Goal: Information Seeking & Learning: Learn about a topic

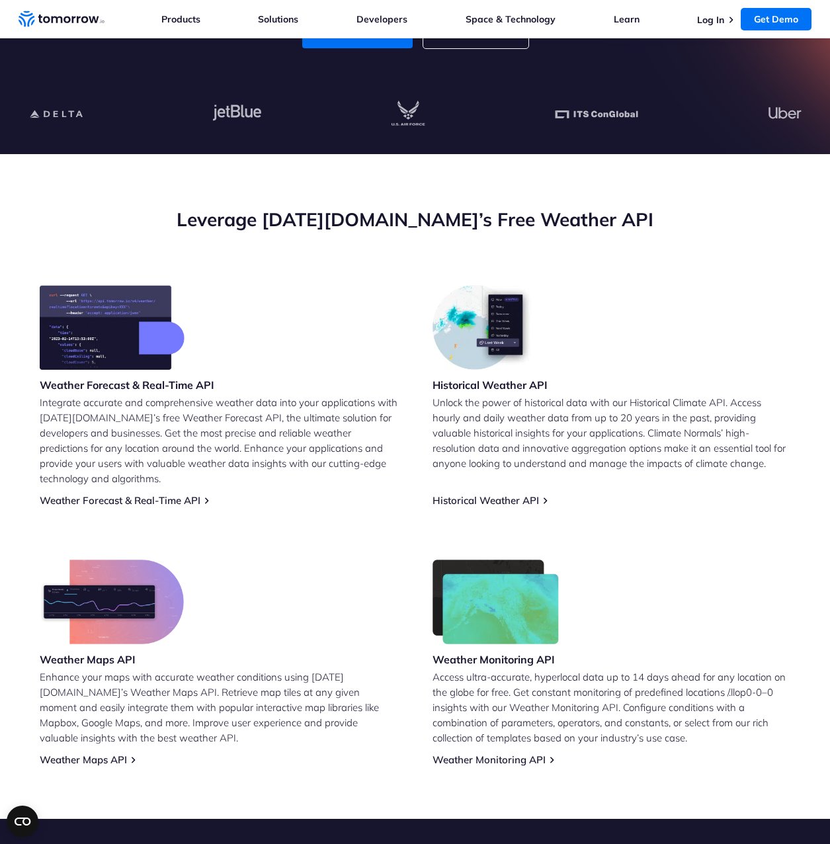
scroll to position [464, 0]
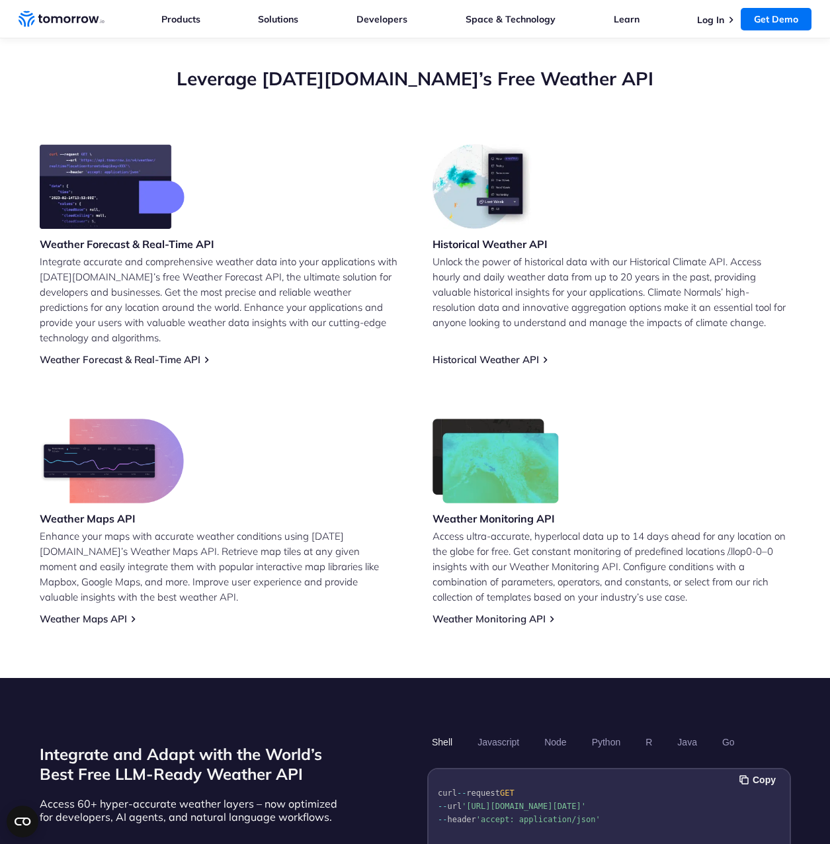
click at [496, 353] on div "Weather Forecast & Real-Time API Integrate accurate and comprehensive weather d…" at bounding box center [416, 384] width 752 height 481
click at [496, 353] on link "Historical Weather API" at bounding box center [486, 359] width 107 height 13
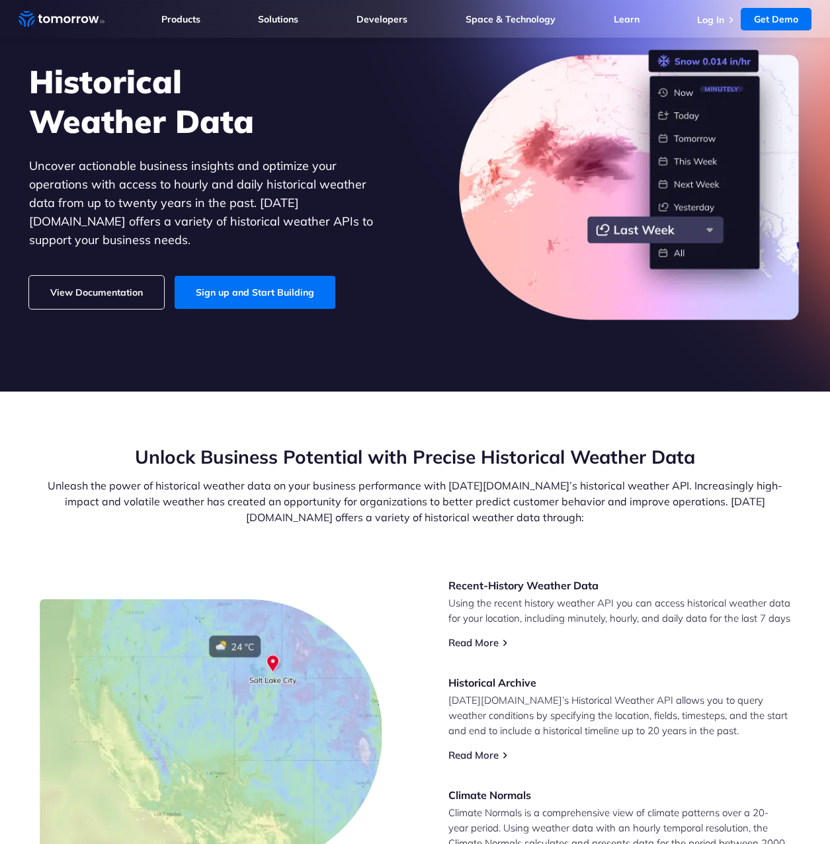
scroll to position [331, 0]
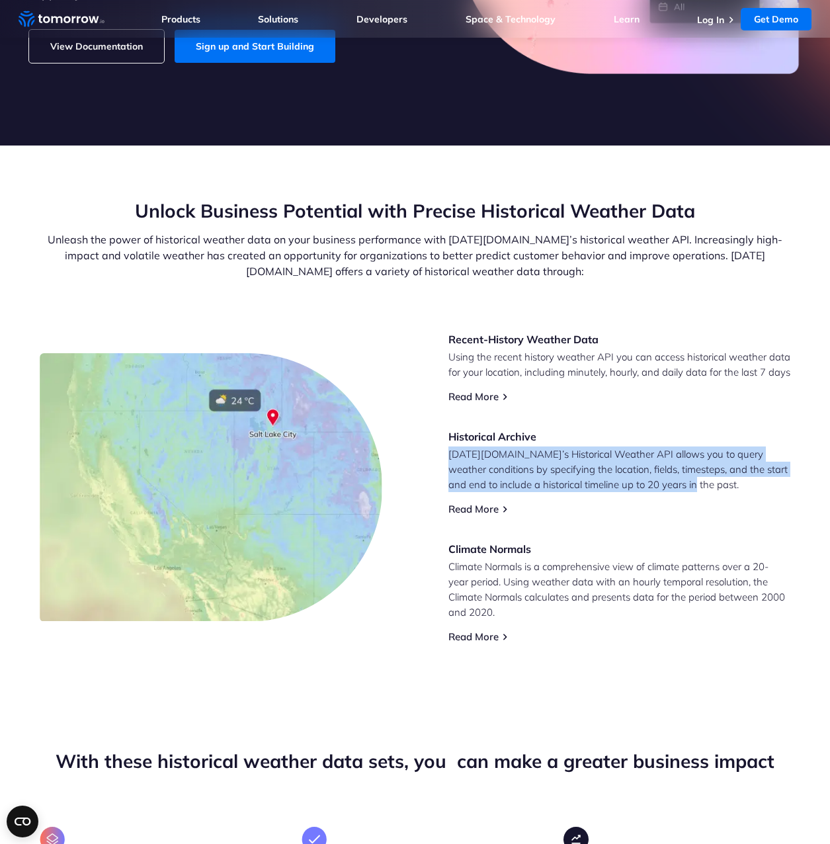
drag, startPoint x: 446, startPoint y: 448, endPoint x: 641, endPoint y: 485, distance: 198.7
click at [641, 485] on div "Recent-History Weather Data Using the recent history weather API you can access…" at bounding box center [416, 487] width 794 height 311
drag, startPoint x: 641, startPoint y: 485, endPoint x: 557, endPoint y: 483, distance: 84.1
click at [557, 483] on p "Tomorrow.io’s Historical Weather API allows you to query weather conditions by …" at bounding box center [620, 470] width 343 height 46
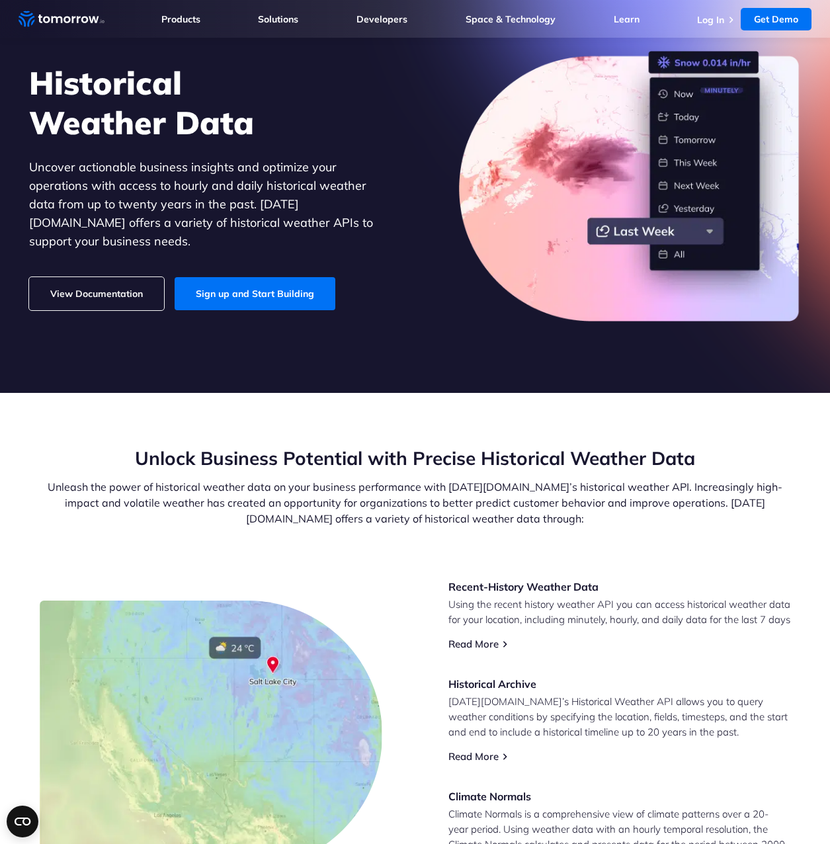
scroll to position [66, 0]
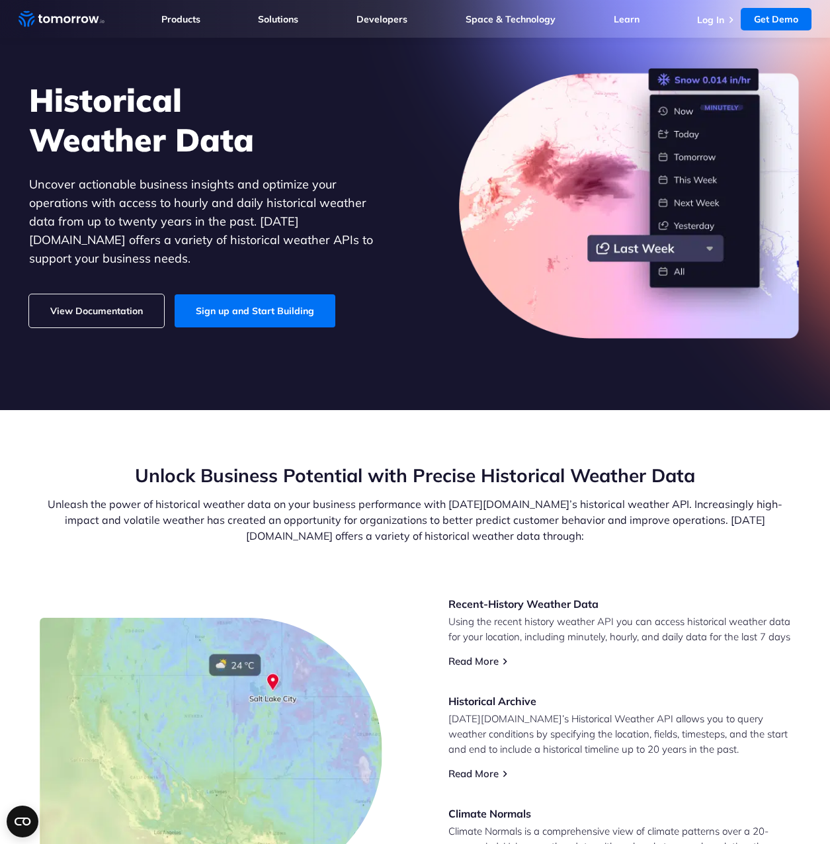
click at [128, 317] on link "View Documentation" at bounding box center [96, 310] width 135 height 33
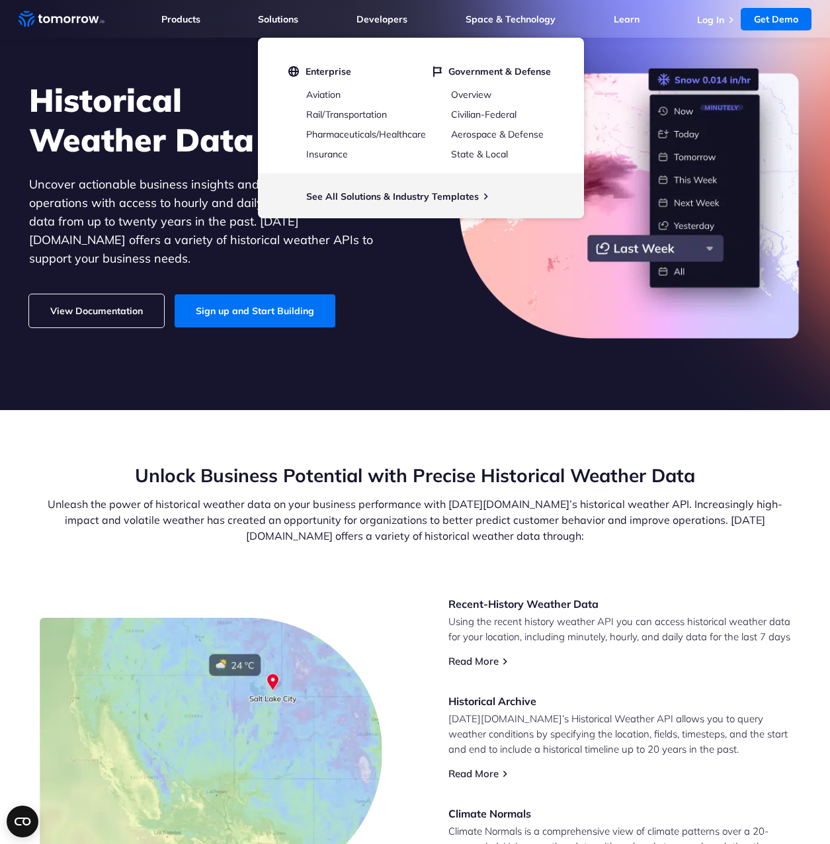
click at [536, 345] on div "Historical Weather Data Uncover actionable business insights and optimize your …" at bounding box center [415, 204] width 815 height 308
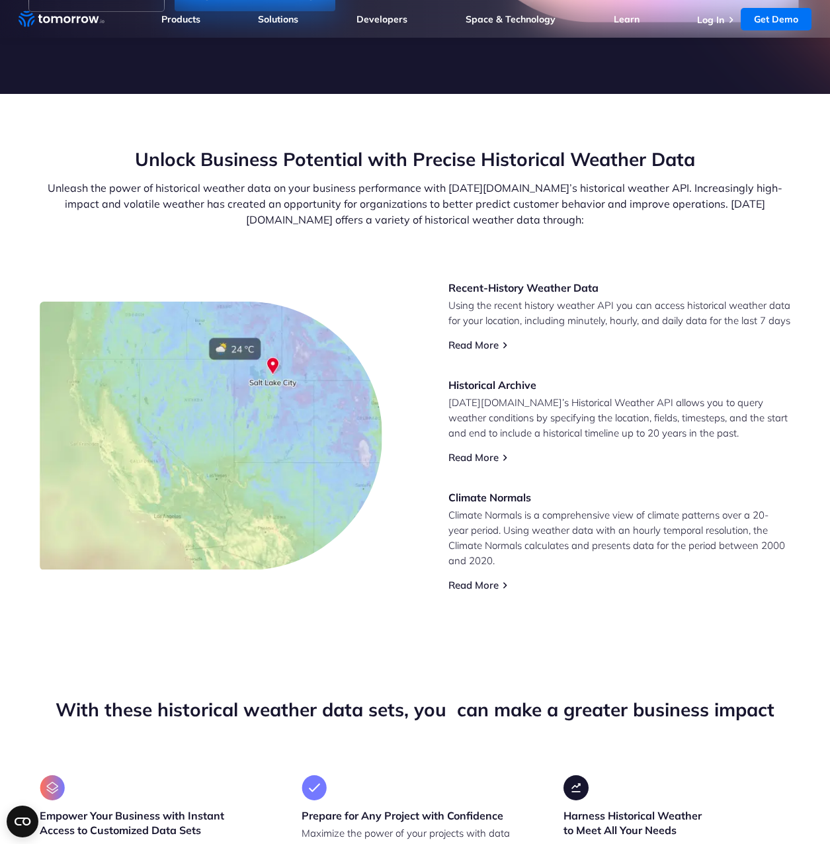
scroll to position [397, 0]
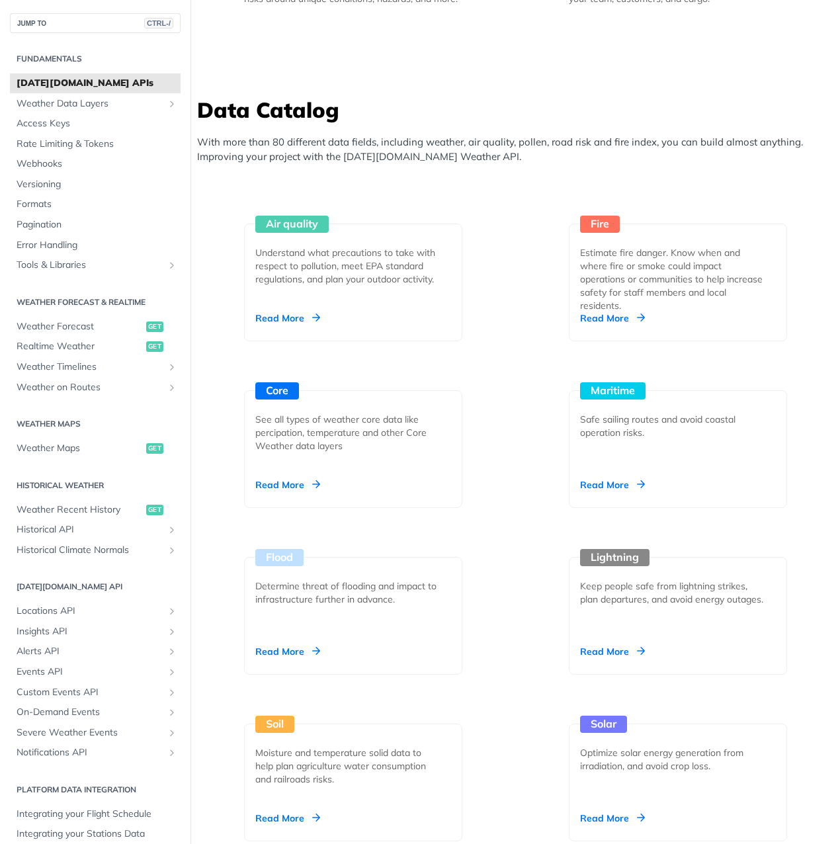
scroll to position [1323, 0]
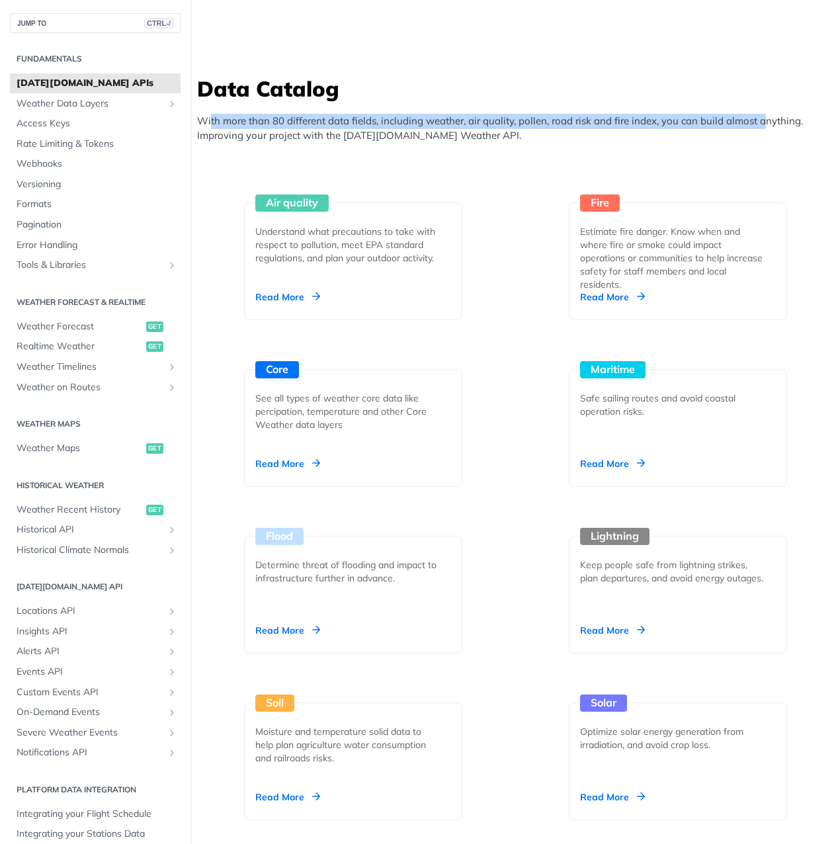
drag, startPoint x: 211, startPoint y: 122, endPoint x: 763, endPoint y: 117, distance: 551.9
click at [763, 117] on p "With more than 80 different data fields, including weather, air quality, pollen…" at bounding box center [518, 129] width 643 height 30
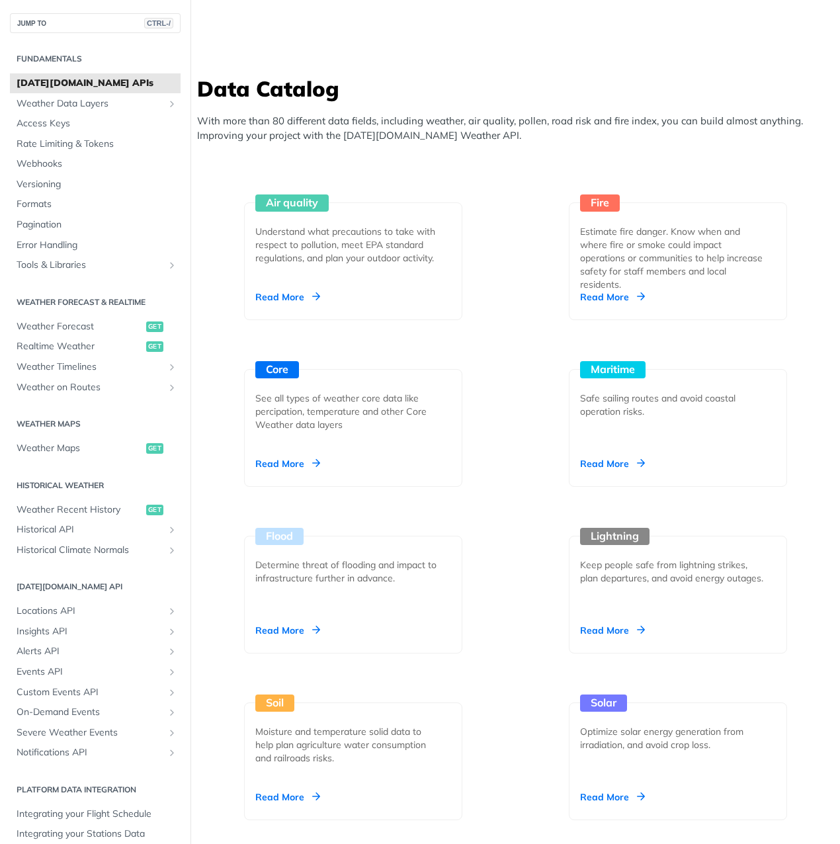
drag, startPoint x: 763, startPoint y: 117, endPoint x: 605, endPoint y: 144, distance: 160.3
click at [605, 144] on div "Data Catalog With more than 80 different data fields, including weather, air qu…" at bounding box center [518, 113] width 643 height 79
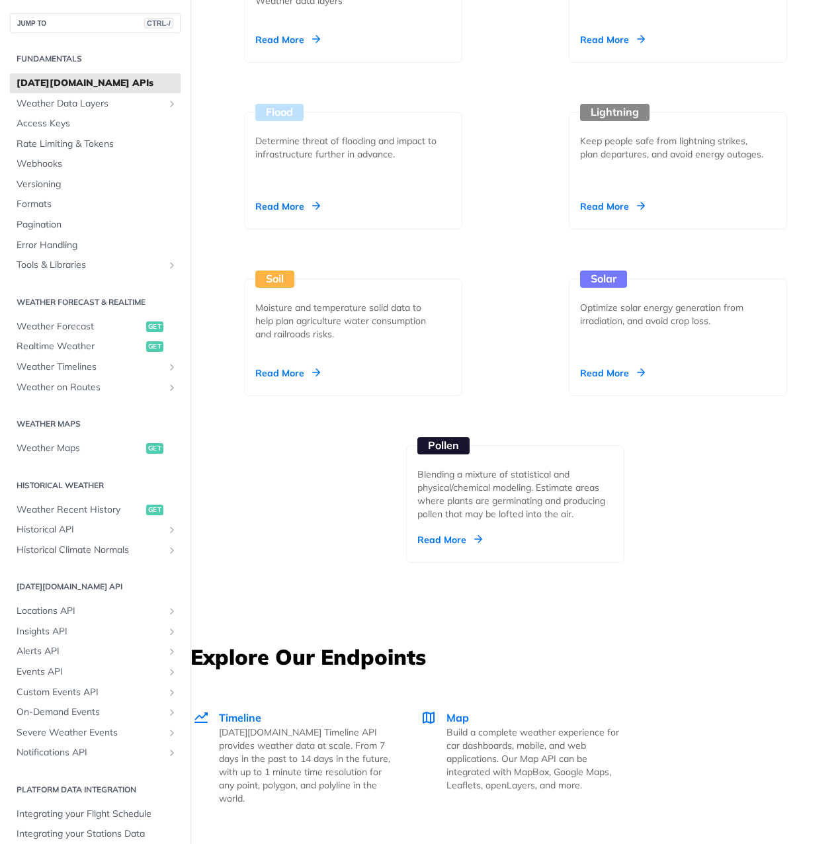
scroll to position [1787, 0]
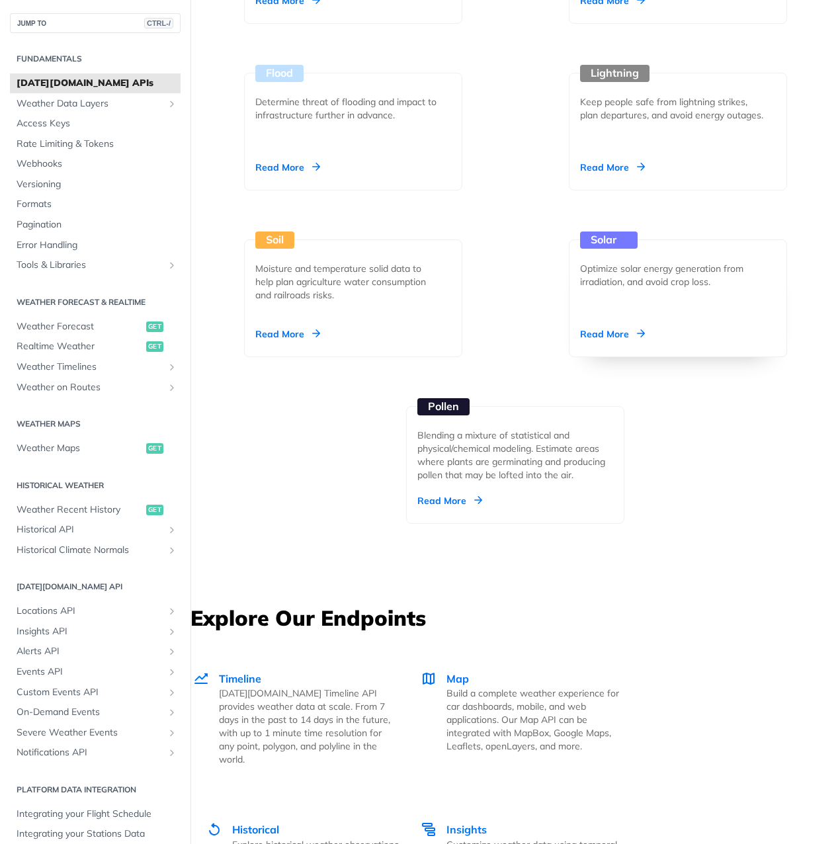
click at [608, 335] on div "Read More" at bounding box center [612, 334] width 65 height 13
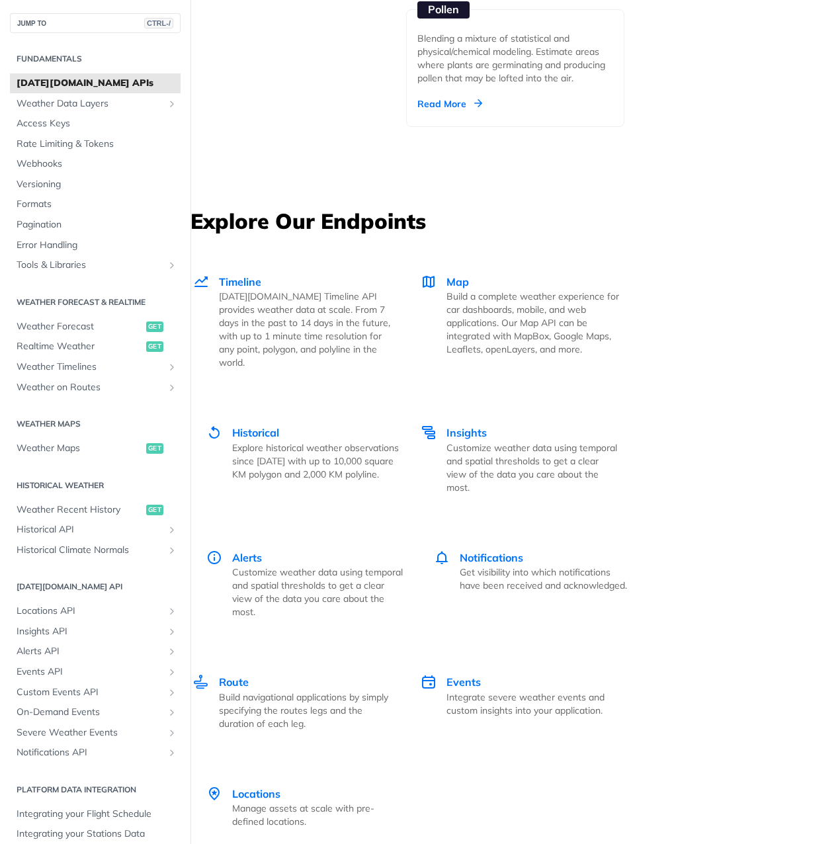
scroll to position [2382, 0]
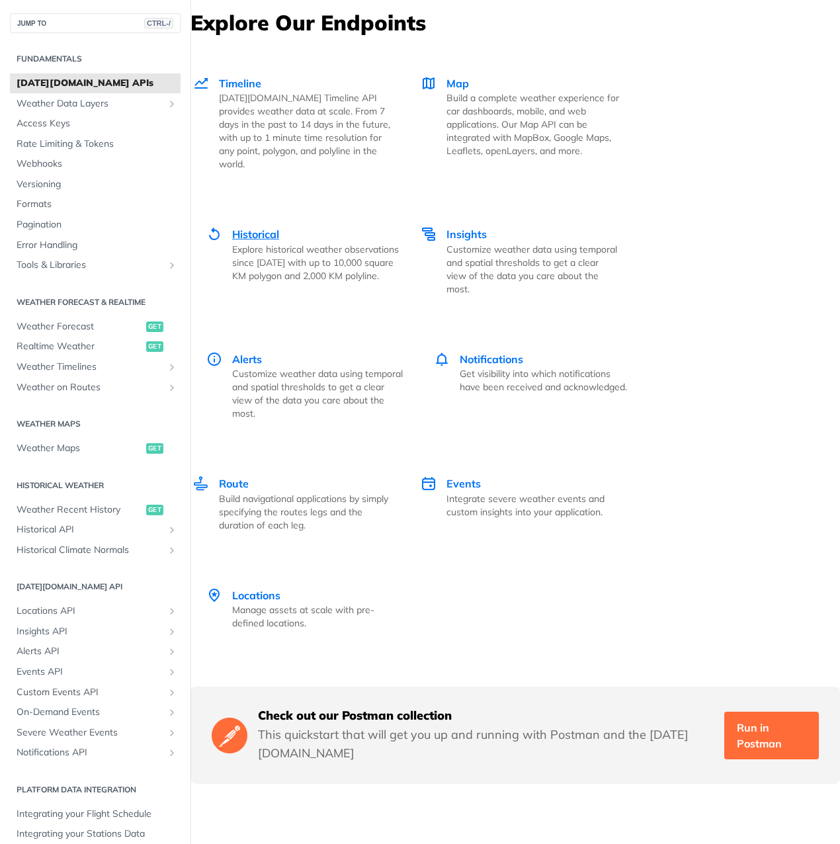
click at [271, 228] on span "Historical" at bounding box center [255, 234] width 47 height 13
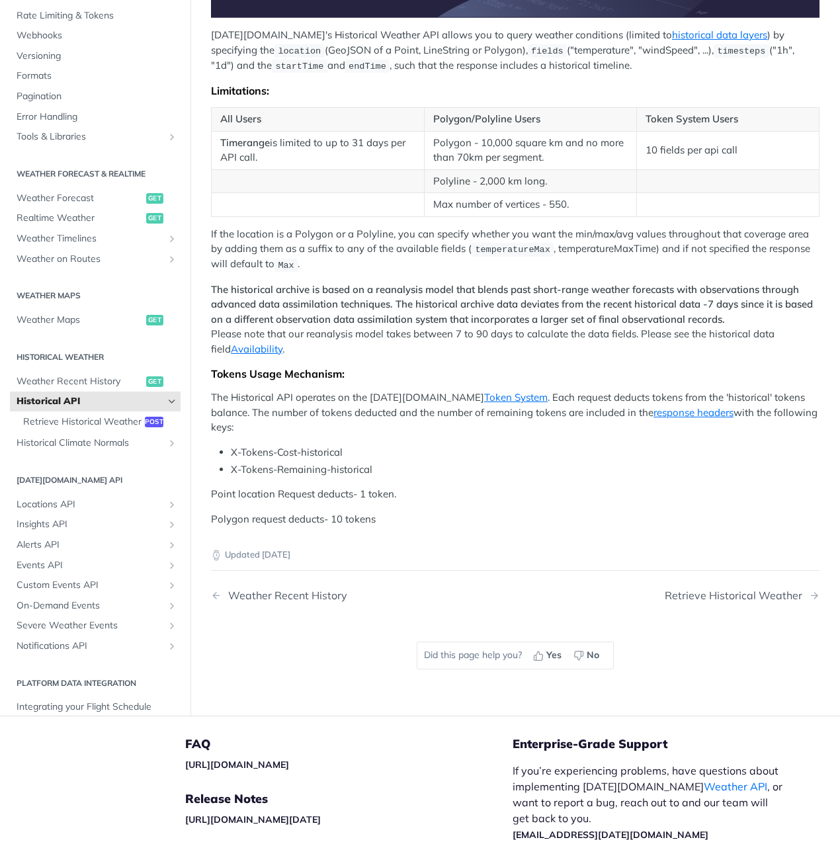
scroll to position [463, 0]
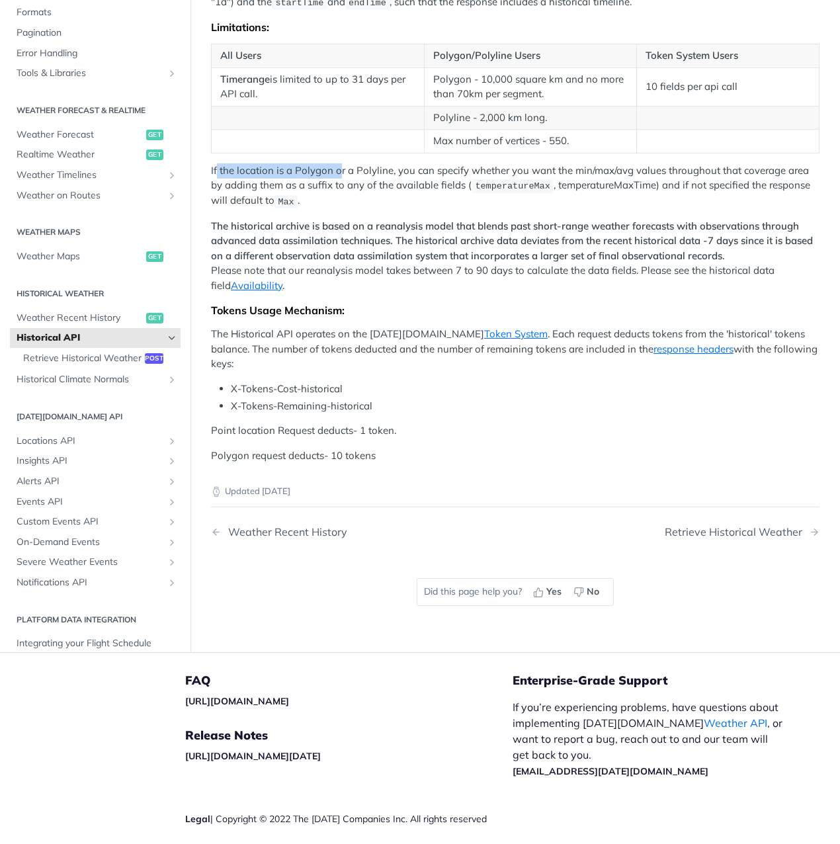
drag, startPoint x: 216, startPoint y: 166, endPoint x: 341, endPoint y: 164, distance: 124.4
click at [341, 164] on p "If the location is a Polygon or a Polyline, you can specify whether you want th…" at bounding box center [515, 186] width 609 height 46
drag, startPoint x: 341, startPoint y: 164, endPoint x: 337, endPoint y: 196, distance: 31.9
click at [337, 196] on p "If the location is a Polygon or a Polyline, you can specify whether you want th…" at bounding box center [515, 186] width 609 height 46
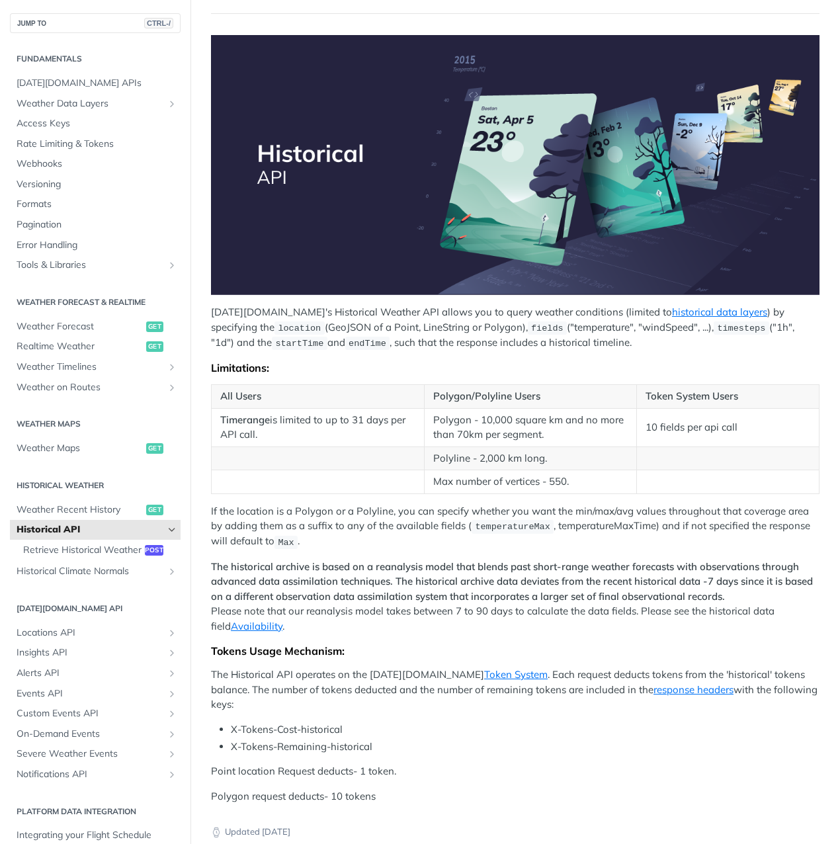
scroll to position [0, 0]
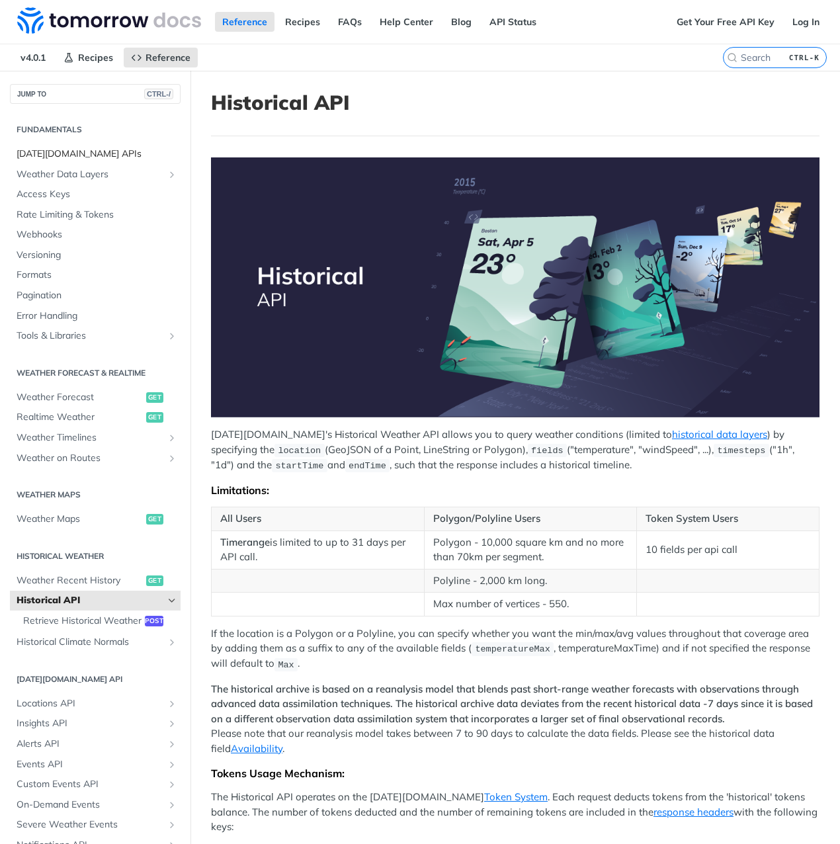
click at [116, 153] on span "Tomorrow.io APIs" at bounding box center [97, 154] width 161 height 13
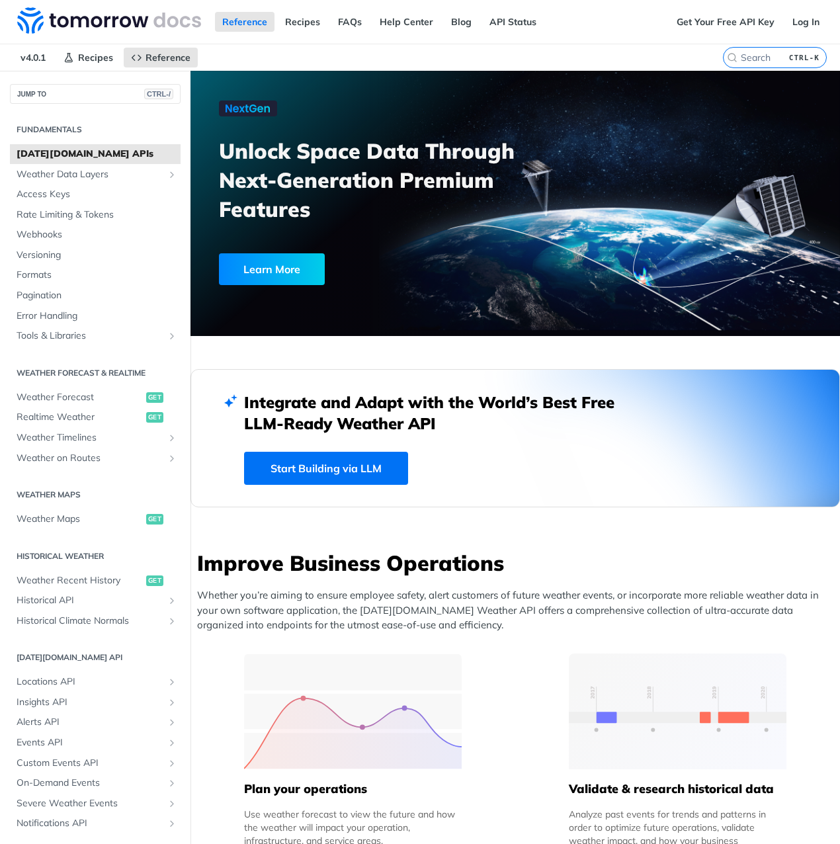
click at [369, 463] on link "Start Building via LLM" at bounding box center [326, 468] width 164 height 33
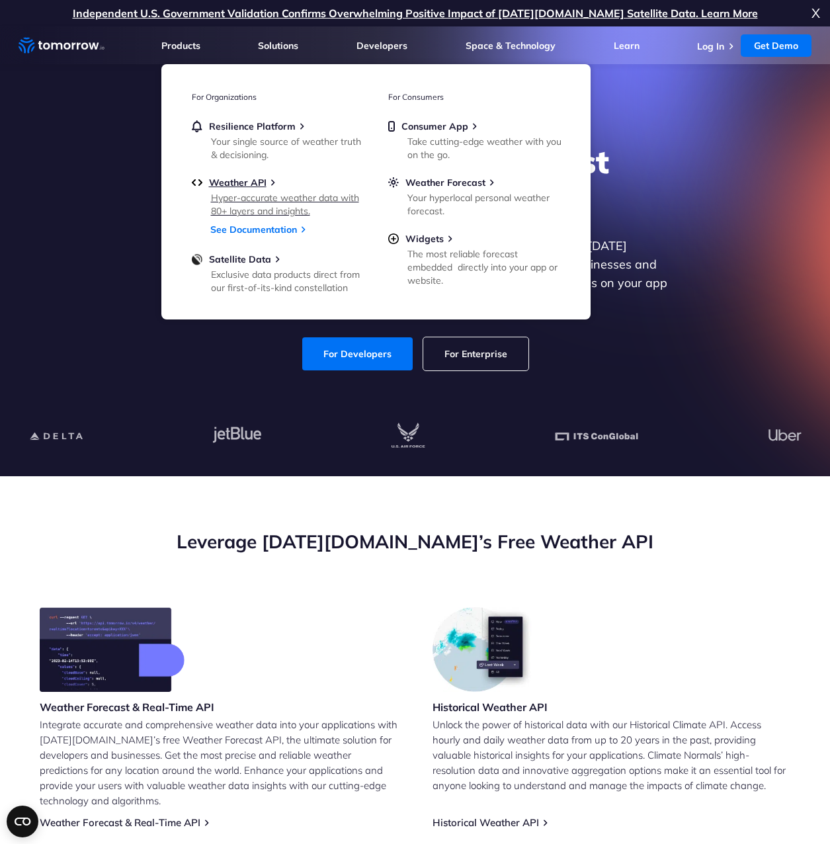
click at [262, 205] on div "Hyper-accurate weather data with 80+ layers and insights." at bounding box center [288, 204] width 154 height 26
click at [249, 203] on div "Hyper-accurate weather data with 80+ layers and insights." at bounding box center [288, 204] width 154 height 26
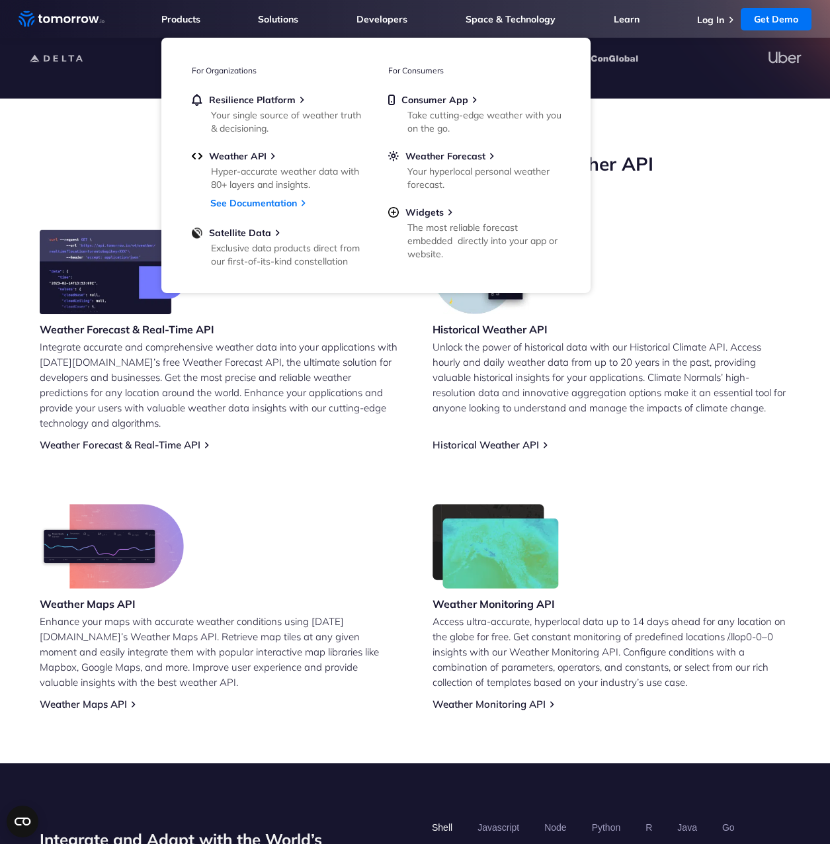
scroll to position [397, 0]
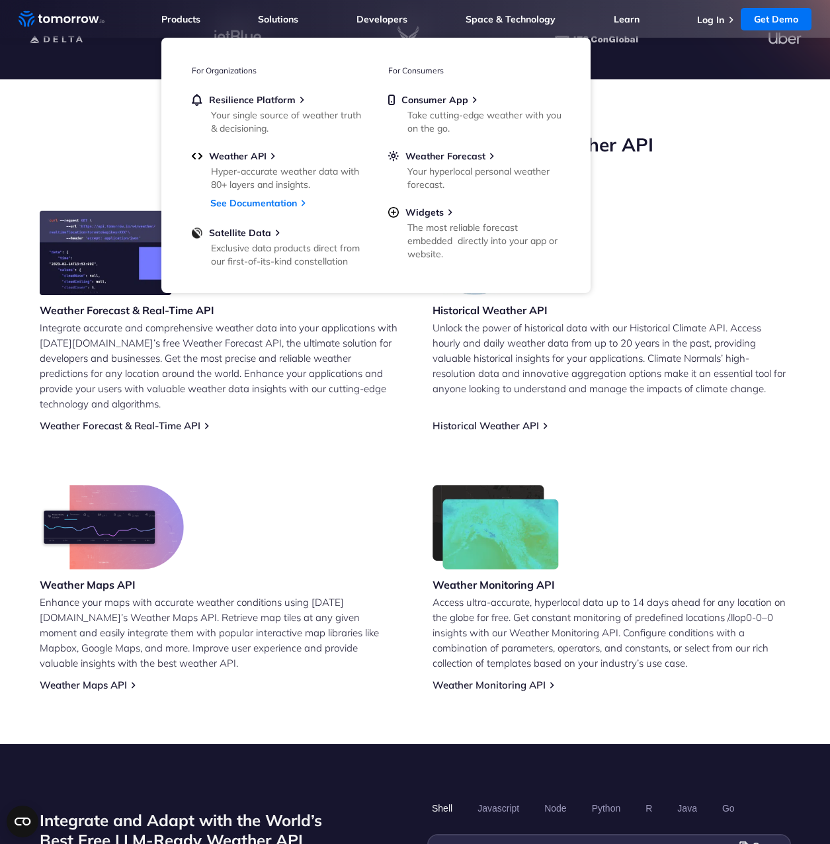
click at [80, 206] on div "Leverage [DATE][DOMAIN_NAME]’s Free Weather API" at bounding box center [416, 171] width 794 height 78
click at [235, 206] on link "See Documentation" at bounding box center [253, 203] width 87 height 12
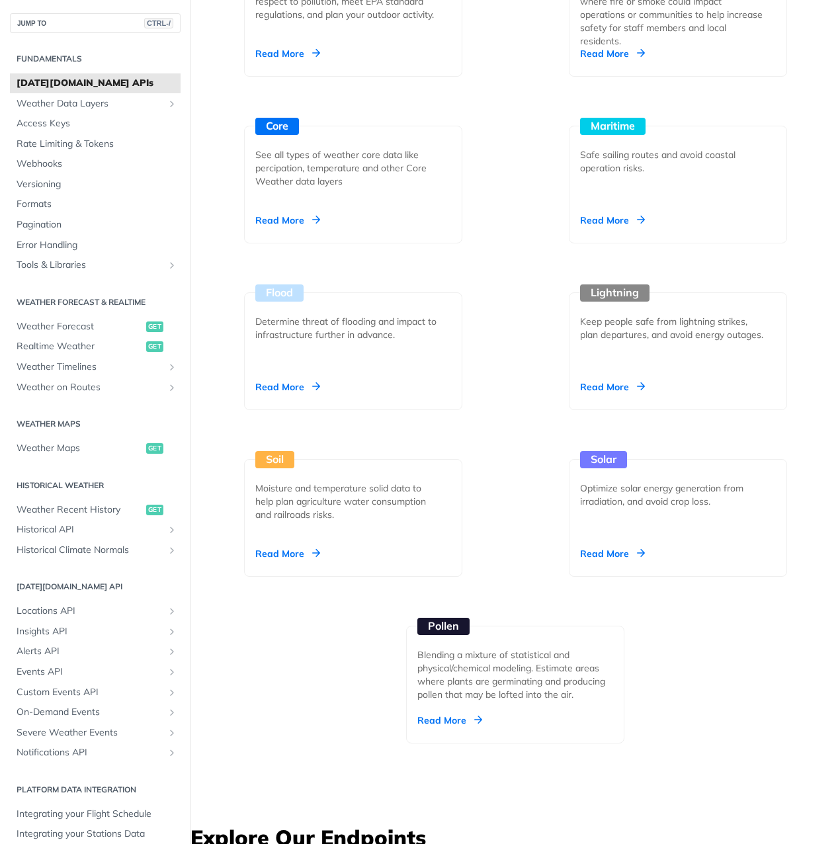
scroll to position [1588, 0]
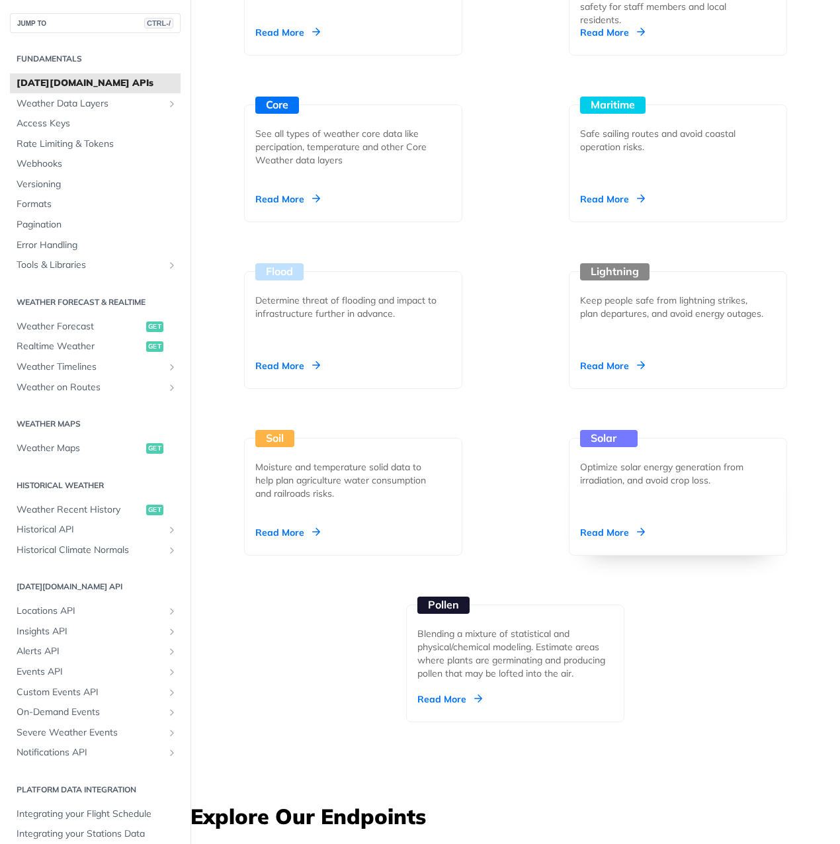
click at [611, 538] on div "Read More" at bounding box center [612, 532] width 65 height 13
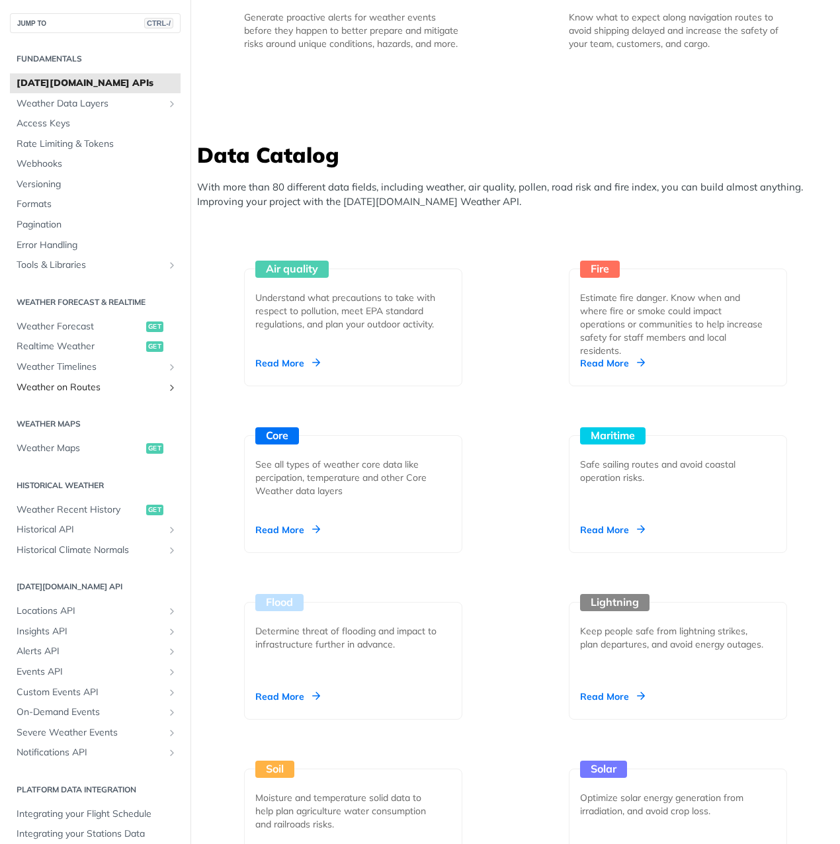
scroll to position [35, 0]
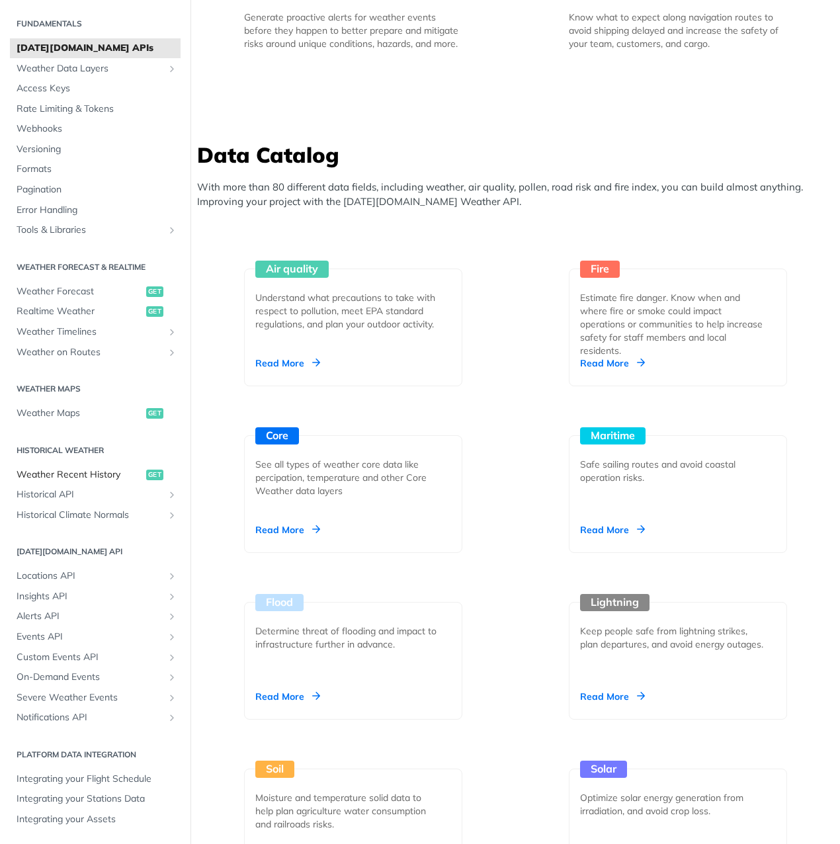
click at [107, 474] on span "Weather Recent History" at bounding box center [80, 474] width 126 height 13
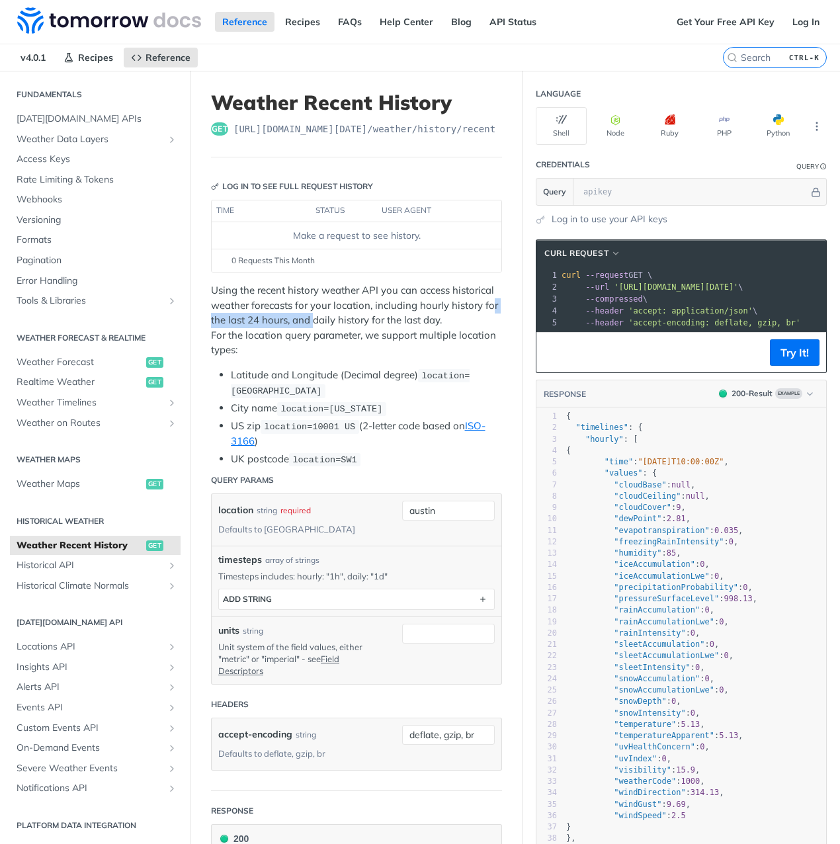
drag, startPoint x: 251, startPoint y: 321, endPoint x: 365, endPoint y: 315, distance: 113.3
click at [365, 315] on p "Using the recent history weather API you can access historical weather forecast…" at bounding box center [356, 320] width 291 height 75
drag, startPoint x: 365, startPoint y: 315, endPoint x: 300, endPoint y: 355, distance: 76.0
click at [300, 355] on p "Using the recent history weather API you can access historical weather forecast…" at bounding box center [356, 320] width 291 height 75
click at [75, 565] on span "Historical API" at bounding box center [90, 565] width 147 height 13
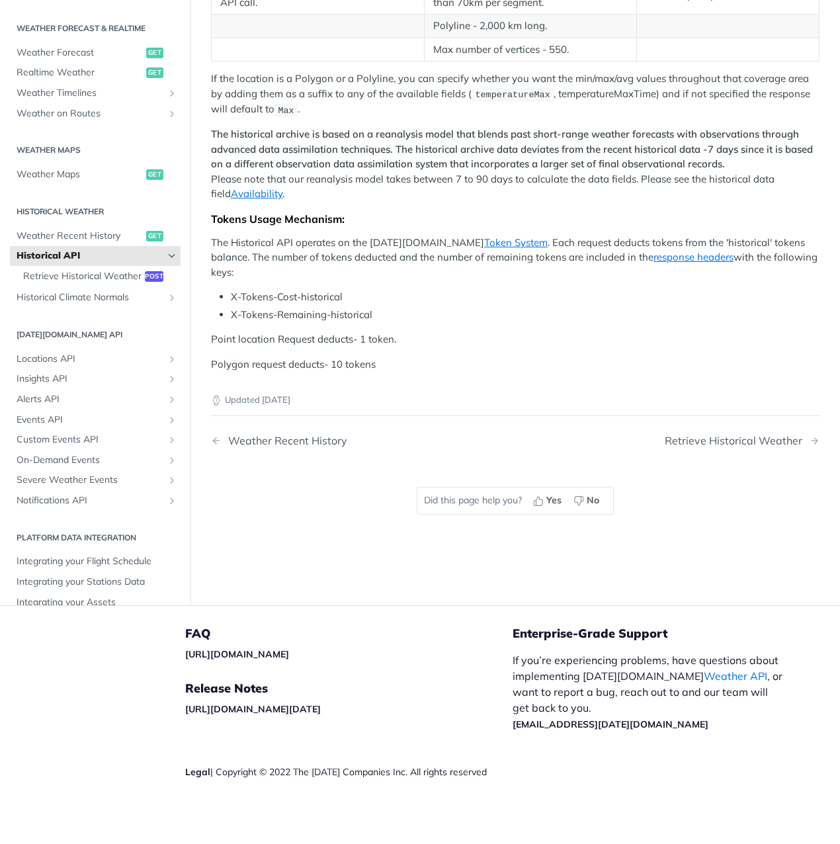
scroll to position [463, 0]
click at [95, 283] on span "Retrieve Historical Weather" at bounding box center [82, 276] width 118 height 13
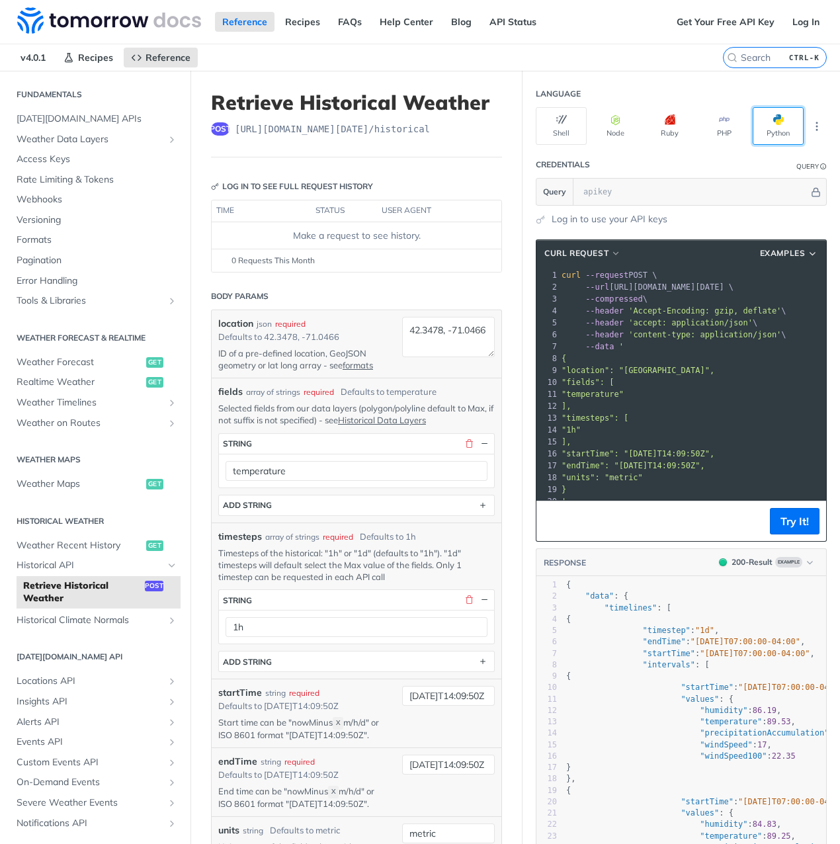
click at [774, 133] on button "Python" at bounding box center [778, 126] width 51 height 38
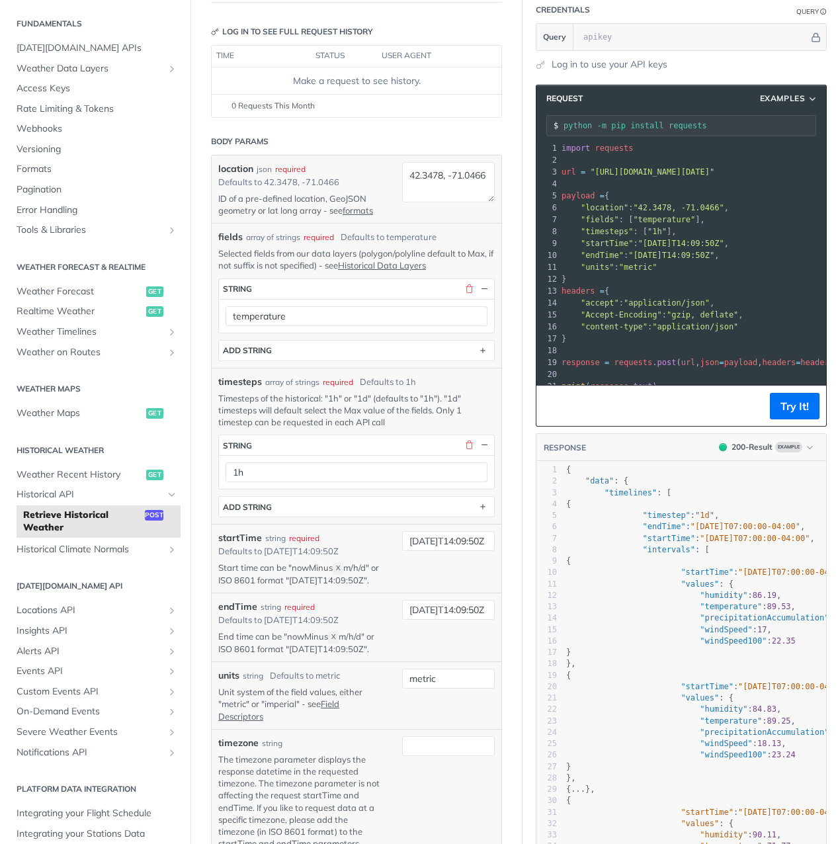
scroll to position [265, 0]
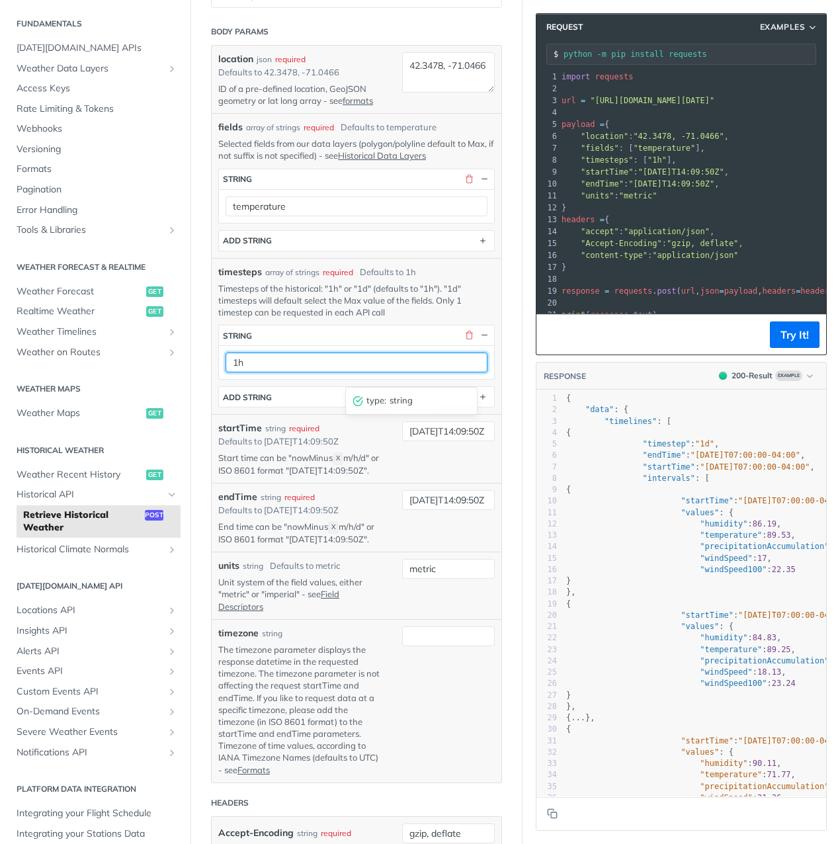
click at [431, 369] on input "1h" at bounding box center [357, 363] width 262 height 20
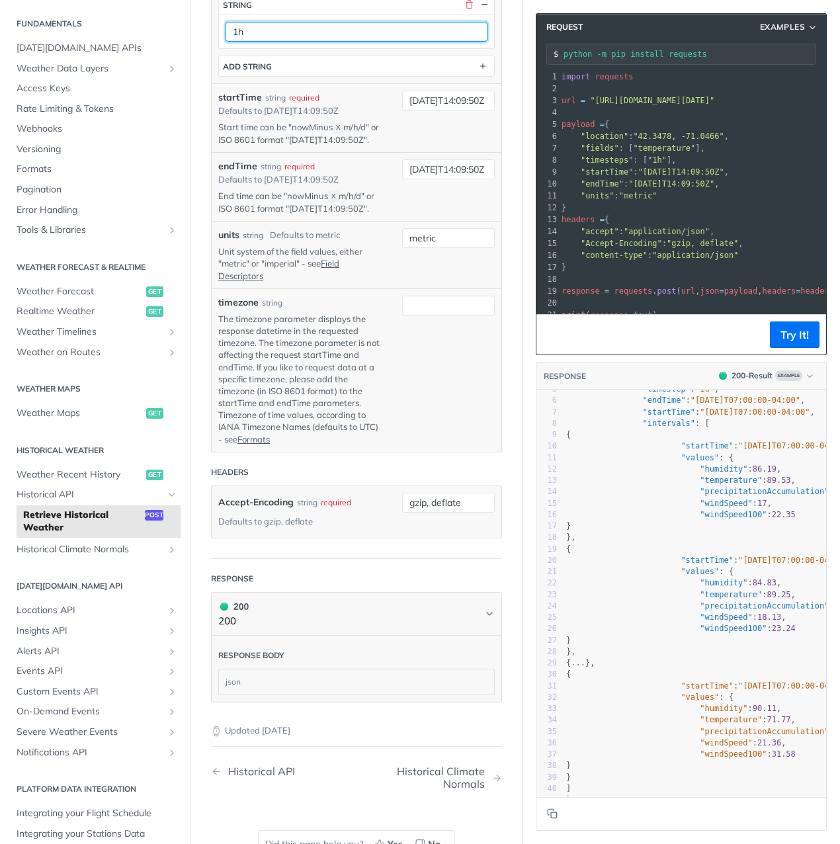
scroll to position [0, 0]
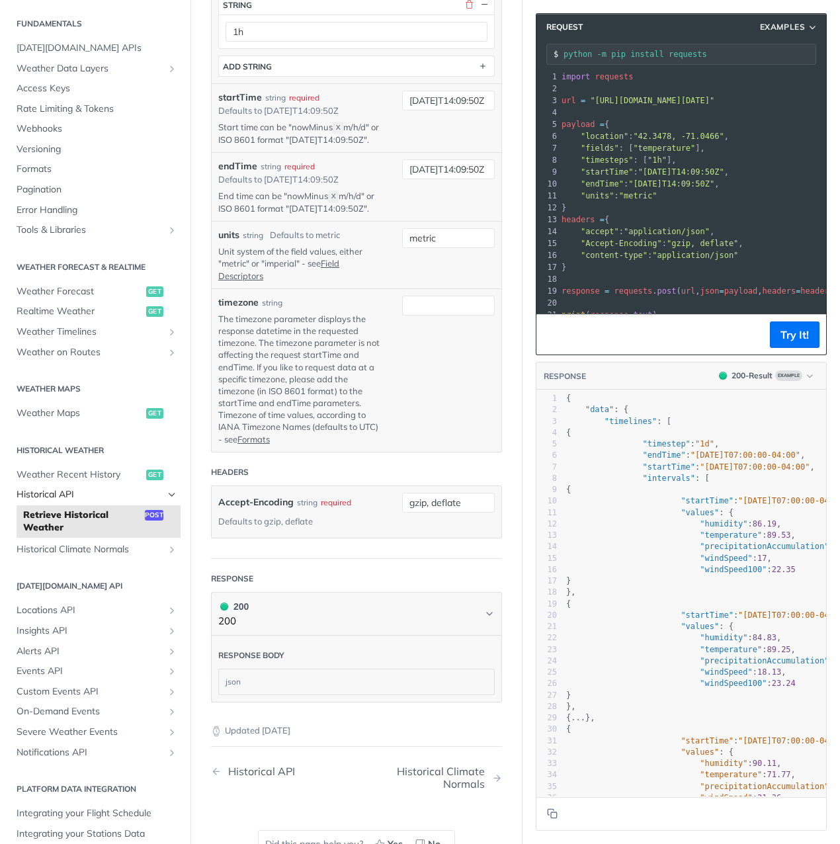
click at [52, 496] on span "Historical API" at bounding box center [90, 494] width 147 height 13
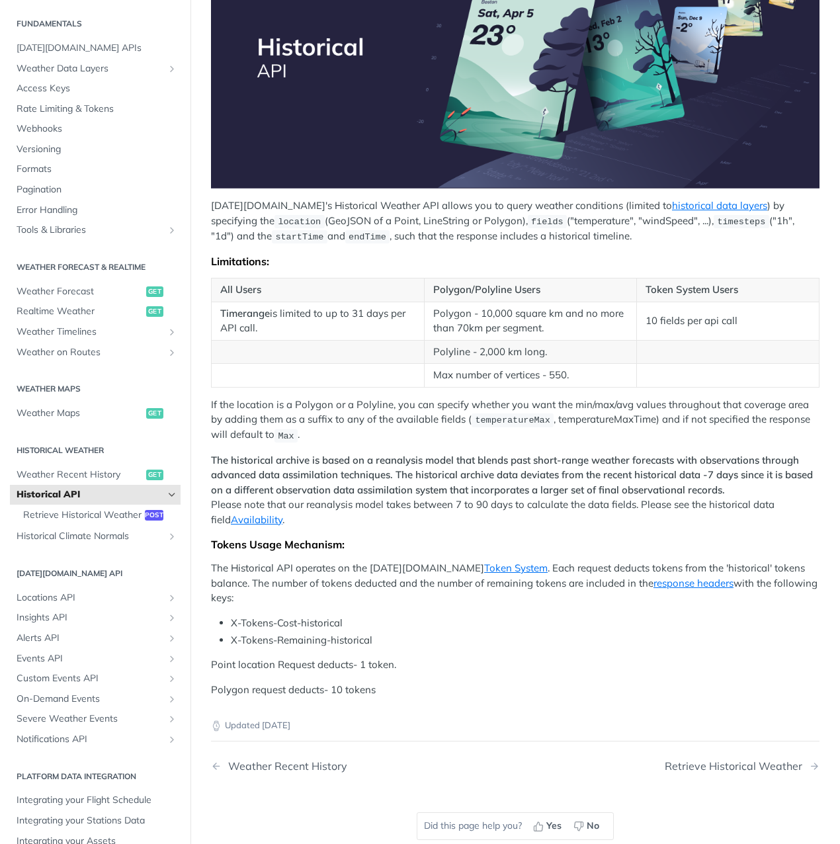
scroll to position [224, 0]
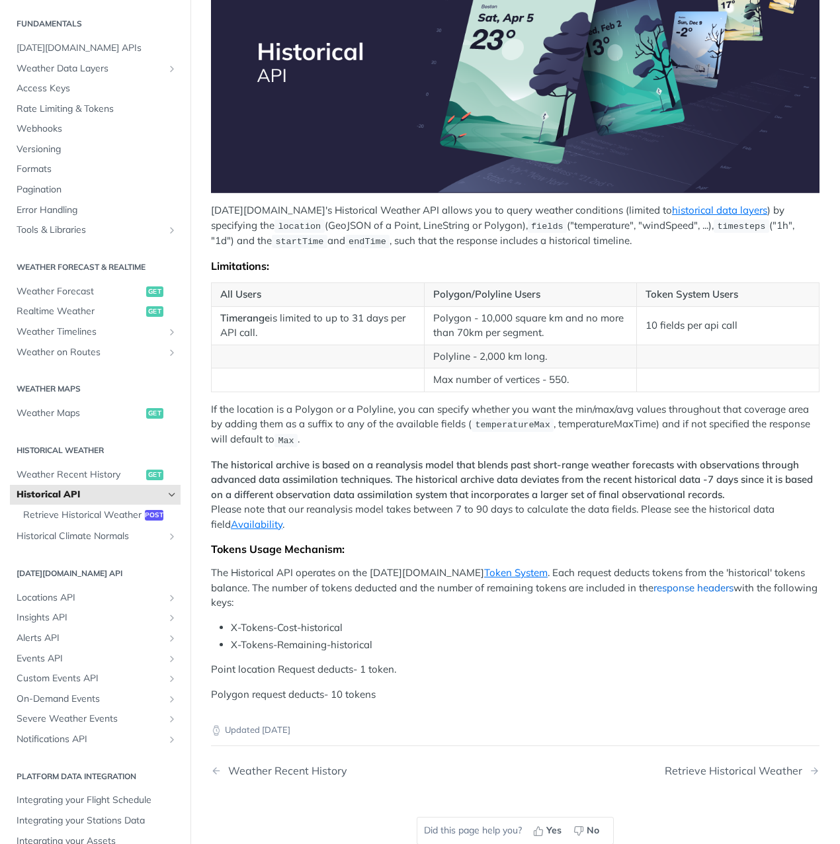
click at [664, 582] on link "response headers" at bounding box center [694, 588] width 80 height 13
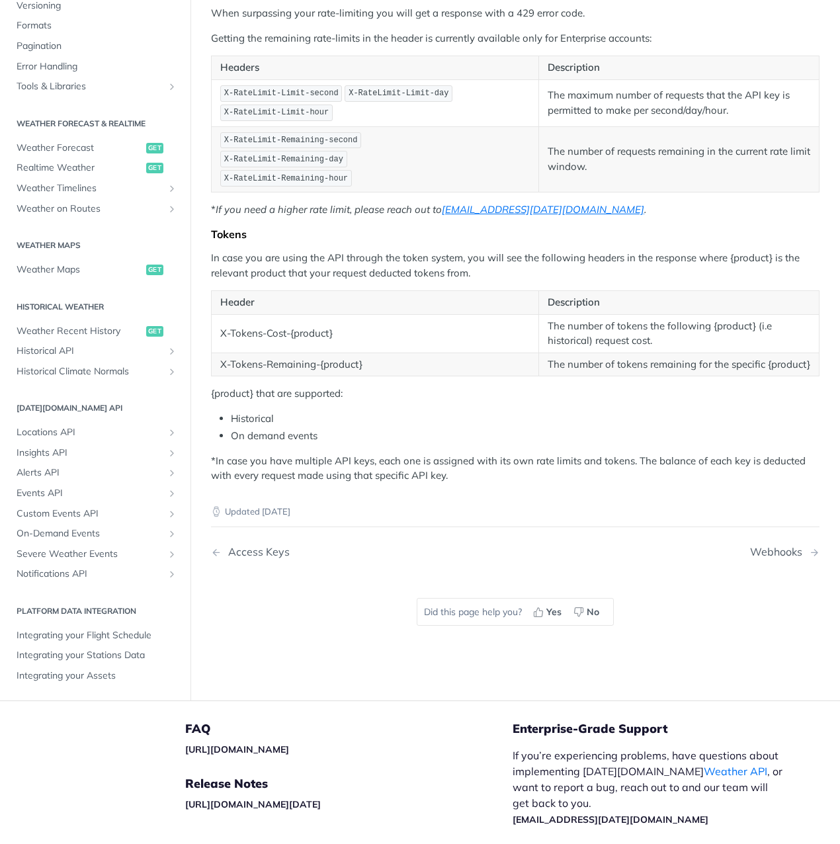
scroll to position [310, 0]
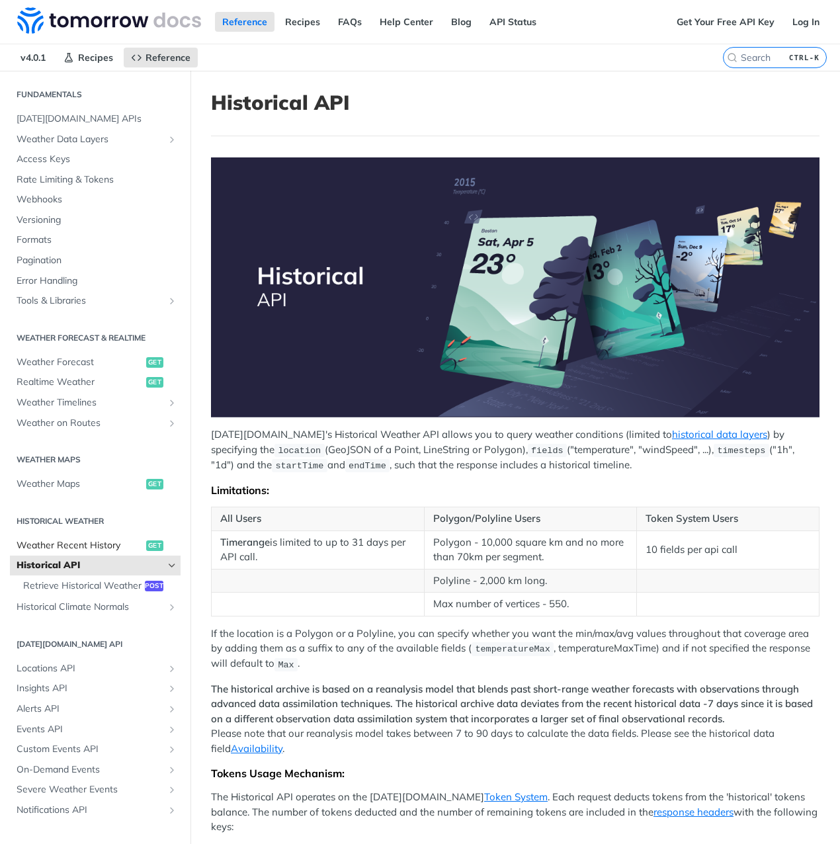
click at [73, 545] on span "Weather Recent History" at bounding box center [80, 545] width 126 height 13
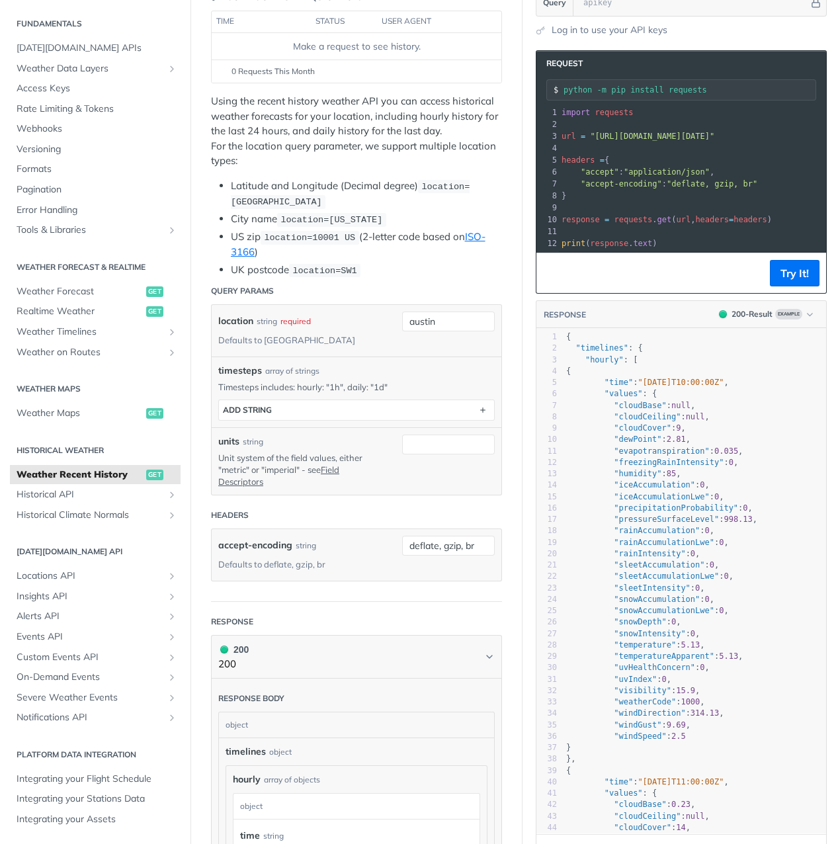
scroll to position [265, 0]
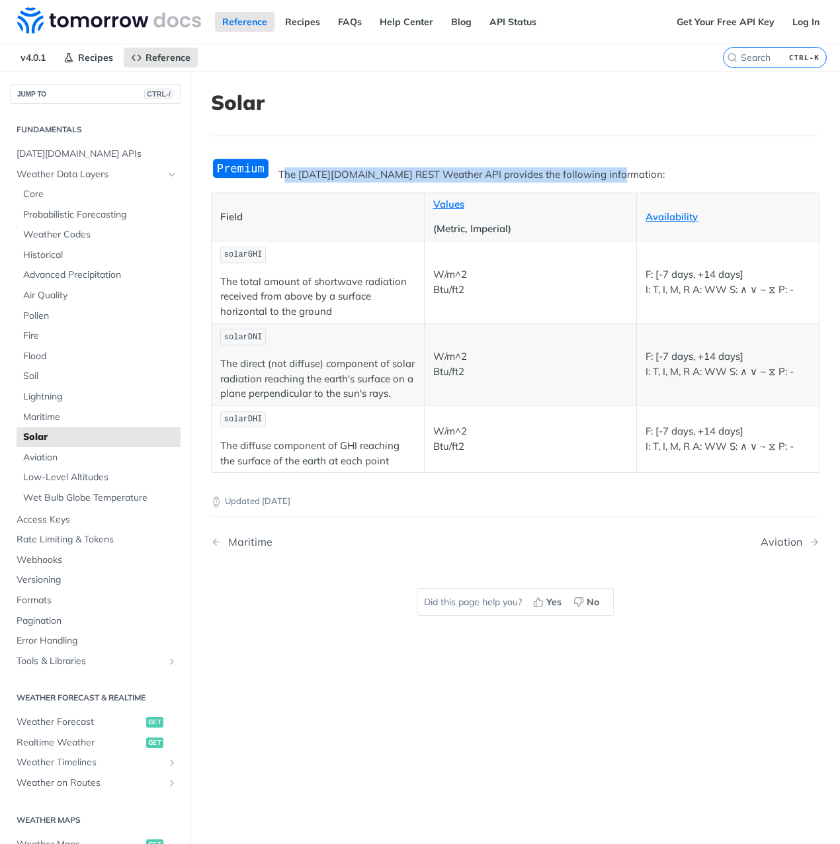
drag, startPoint x: 285, startPoint y: 180, endPoint x: 614, endPoint y: 163, distance: 329.9
click at [614, 163] on div "The [DATE][DOMAIN_NAME] REST Weather API provides the following information: Fi…" at bounding box center [515, 315] width 609 height 316
drag, startPoint x: 614, startPoint y: 163, endPoint x: 511, endPoint y: 132, distance: 108.0
click at [511, 132] on header "Solar" at bounding box center [515, 114] width 609 height 46
drag, startPoint x: 656, startPoint y: 275, endPoint x: 758, endPoint y: 272, distance: 102.6
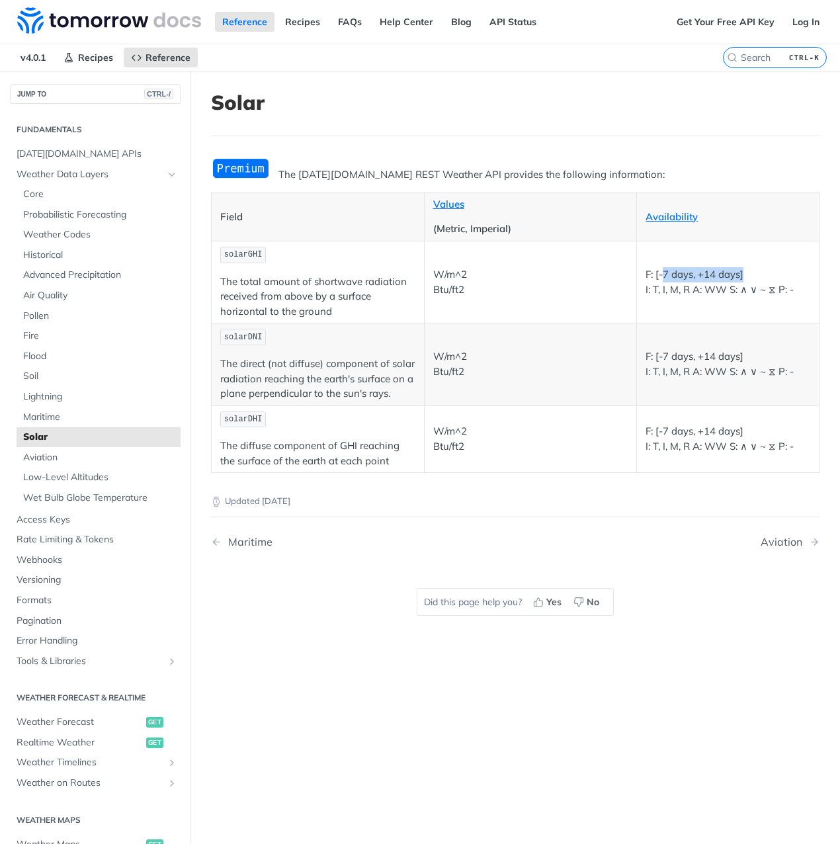
click at [758, 272] on p "F: [-7 days, +14 days] I: T, I, M, R A: WW S: ∧ ∨ ~ ⧖ P: -" at bounding box center [728, 282] width 165 height 30
click at [590, 91] on h1 "Solar" at bounding box center [515, 103] width 609 height 24
